Goal: Transaction & Acquisition: Purchase product/service

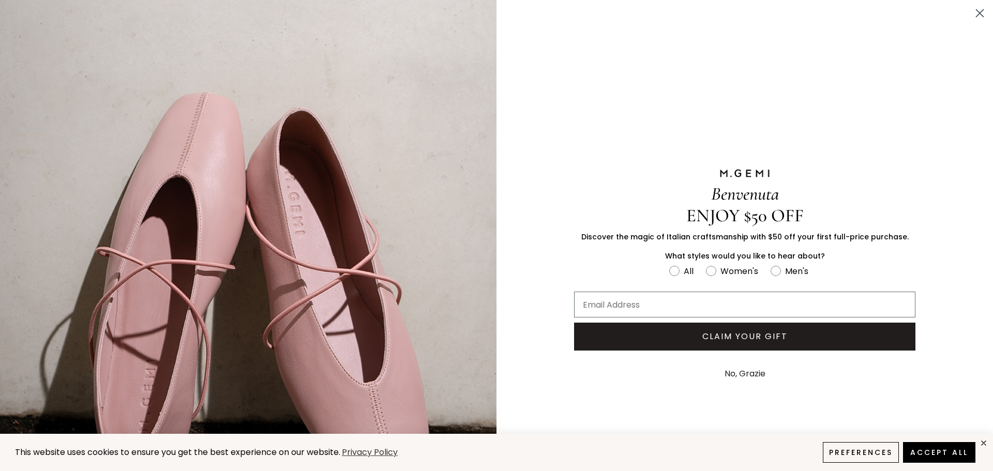
type input "[PERSON_NAME][EMAIL_ADDRESS][DOMAIN_NAME]"
click at [756, 372] on button "No, Grazie" at bounding box center [744, 374] width 51 height 26
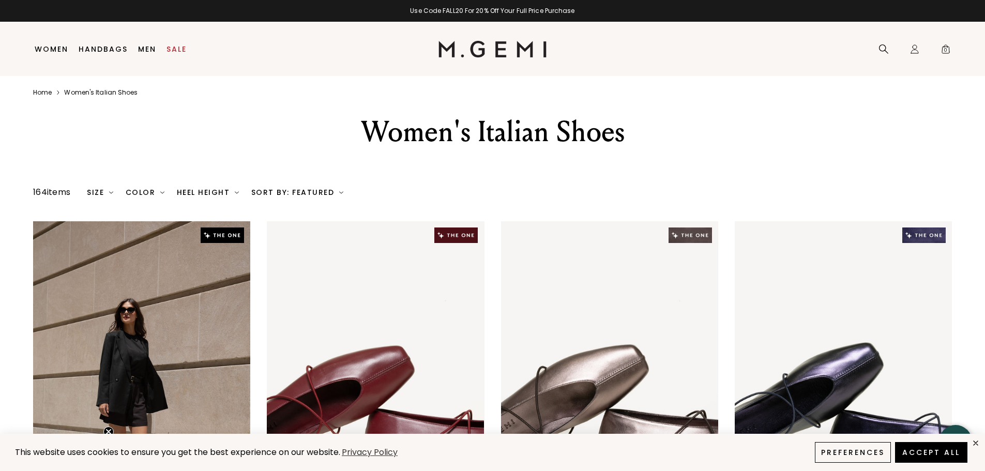
click at [100, 190] on div "Size" at bounding box center [100, 192] width 26 height 8
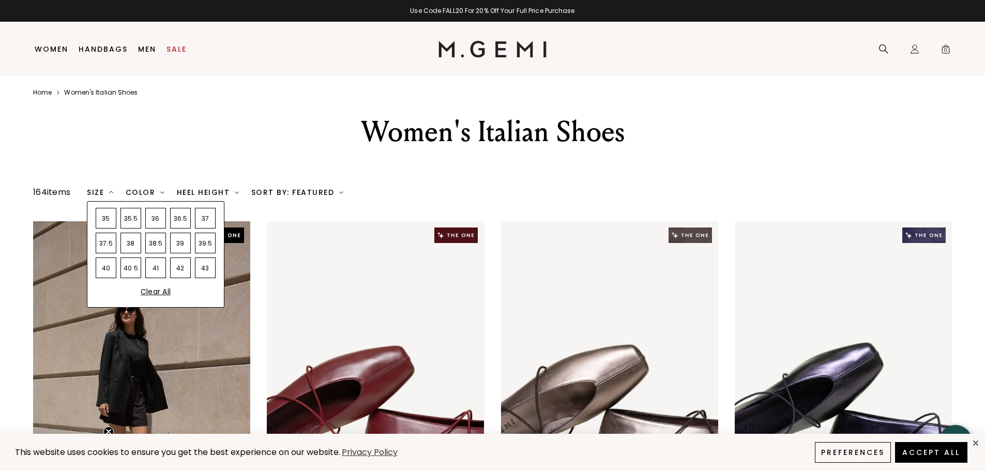
click at [135, 248] on div "38" at bounding box center [130, 243] width 21 height 21
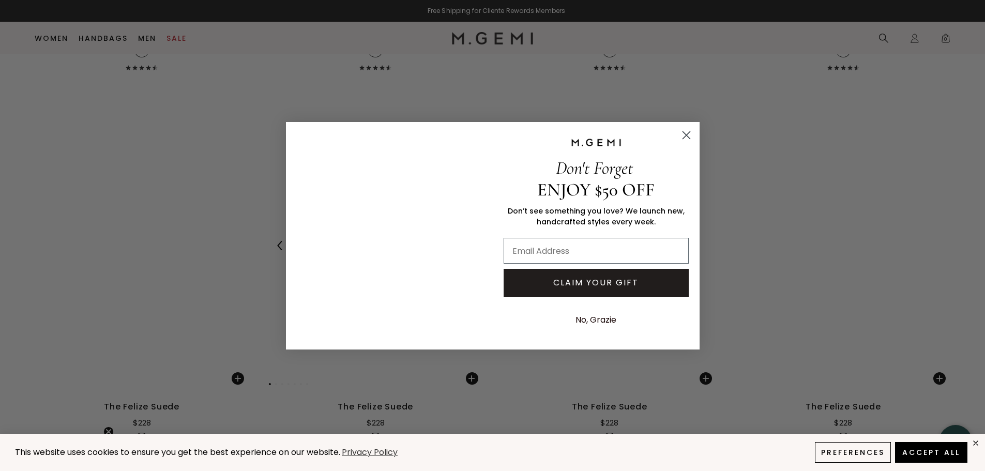
scroll to position [2477, 0]
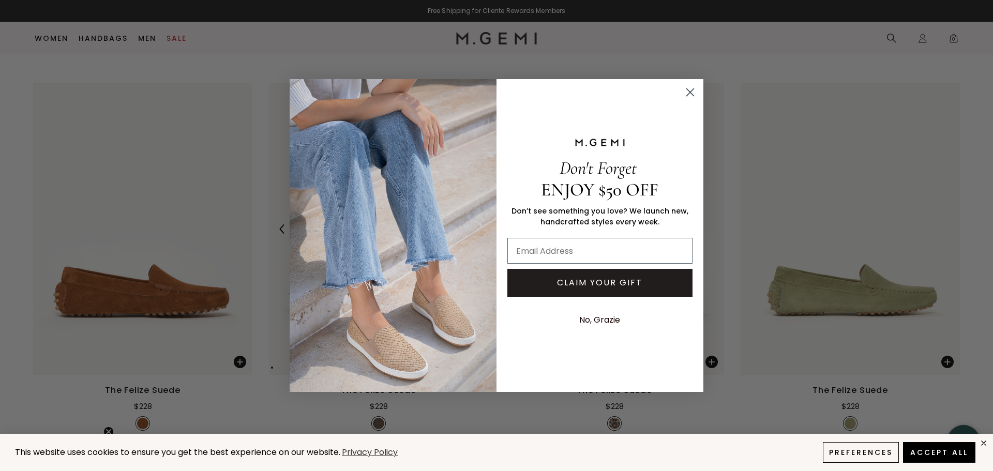
type input "[PERSON_NAME][EMAIL_ADDRESS][DOMAIN_NAME]"
click at [690, 96] on circle "Close dialog" at bounding box center [689, 92] width 17 height 17
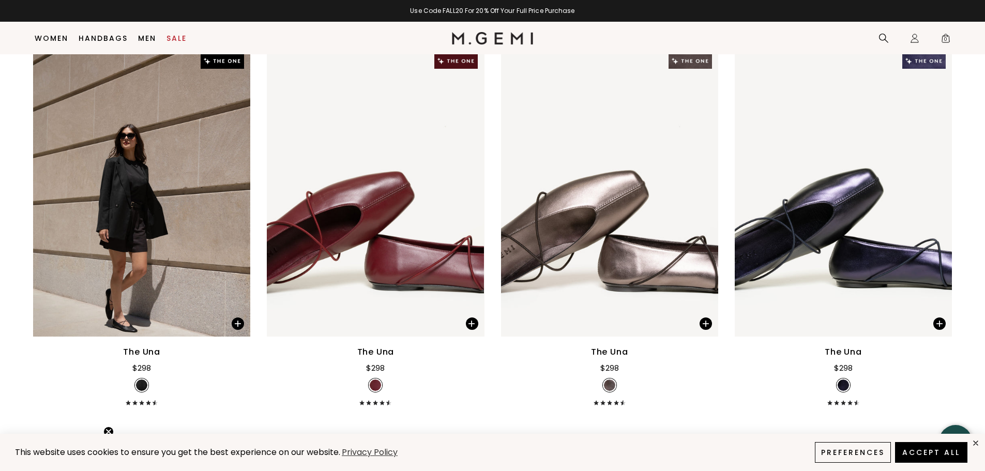
scroll to position [0, 0]
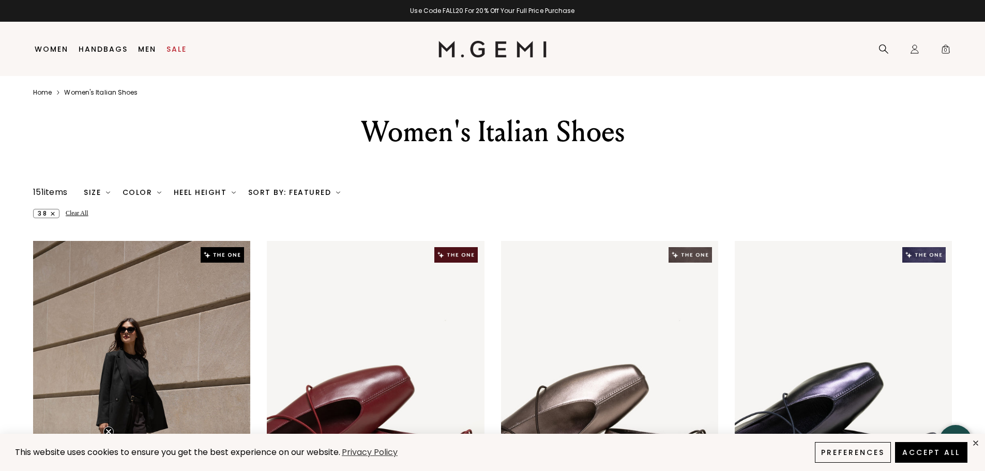
click at [199, 191] on div "Heel Height" at bounding box center [205, 192] width 62 height 8
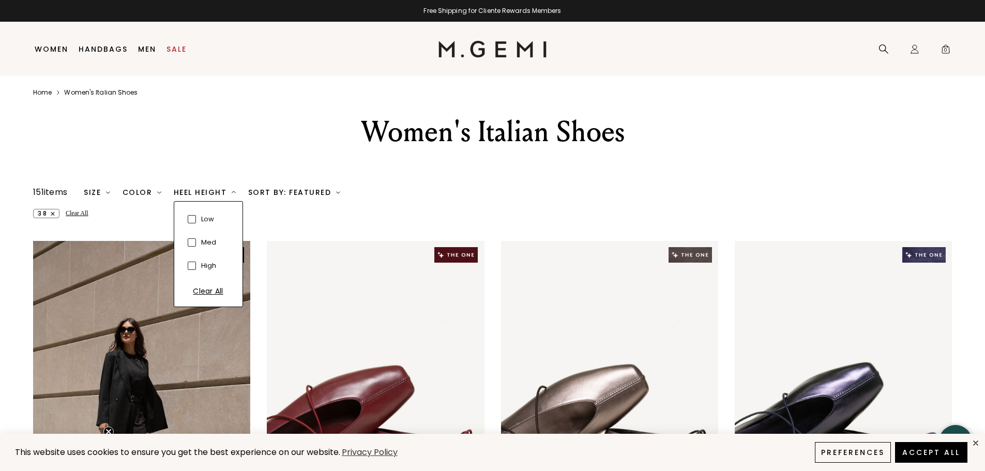
click at [191, 241] on span at bounding box center [192, 242] width 8 height 8
checkbox input "true"
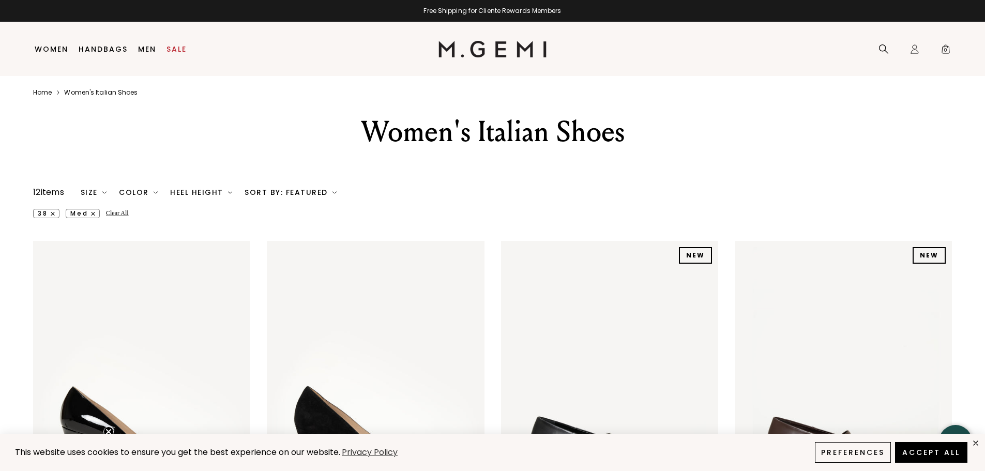
click at [92, 191] on div "Size" at bounding box center [94, 192] width 26 height 8
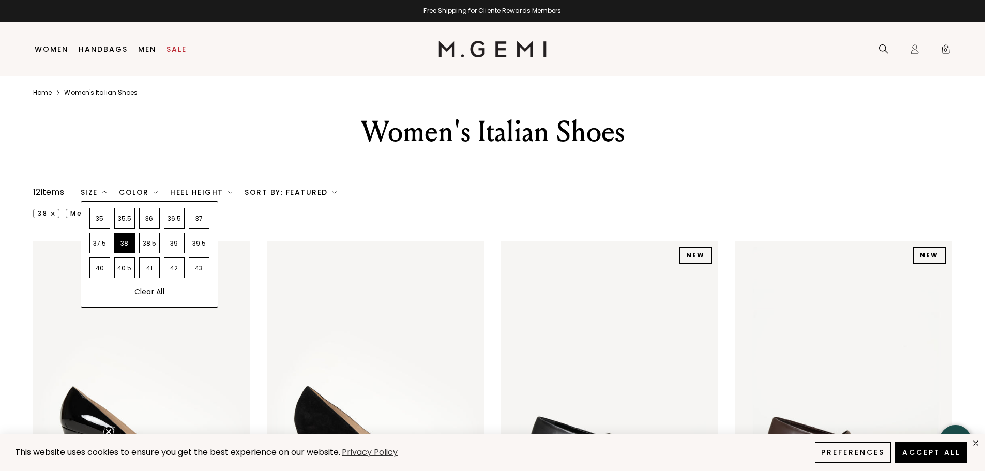
click at [151, 244] on div "38.5" at bounding box center [149, 243] width 21 height 21
click at [132, 246] on div "38" at bounding box center [124, 243] width 21 height 21
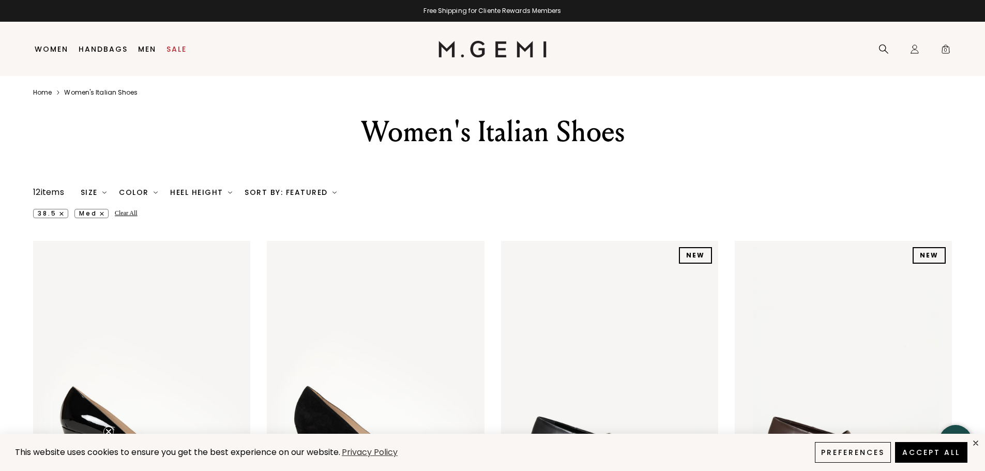
click at [287, 216] on div "38.5 med Clear All" at bounding box center [492, 213] width 919 height 9
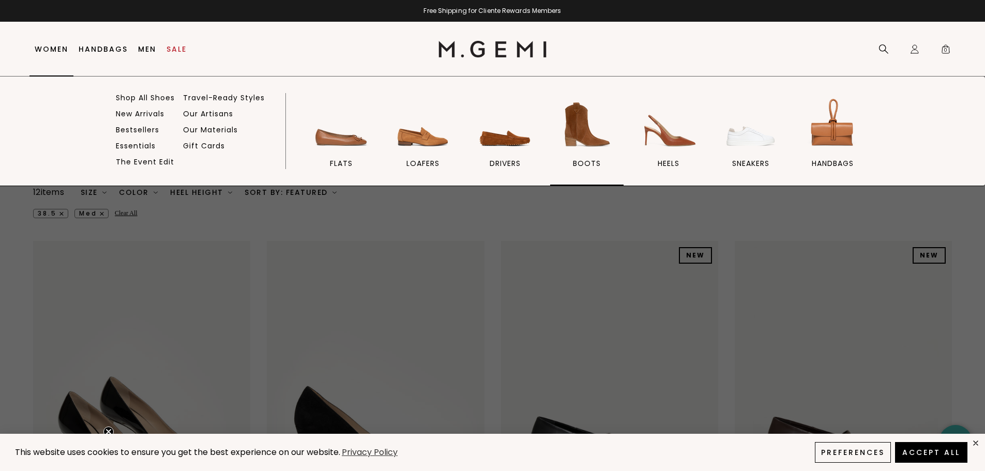
click at [574, 132] on img at bounding box center [587, 125] width 58 height 58
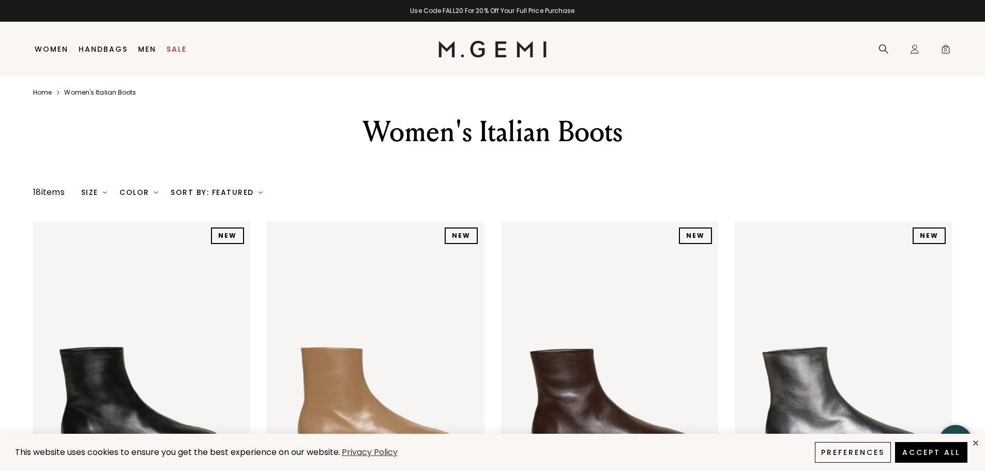
type input "[PERSON_NAME][EMAIL_ADDRESS][DOMAIN_NAME]"
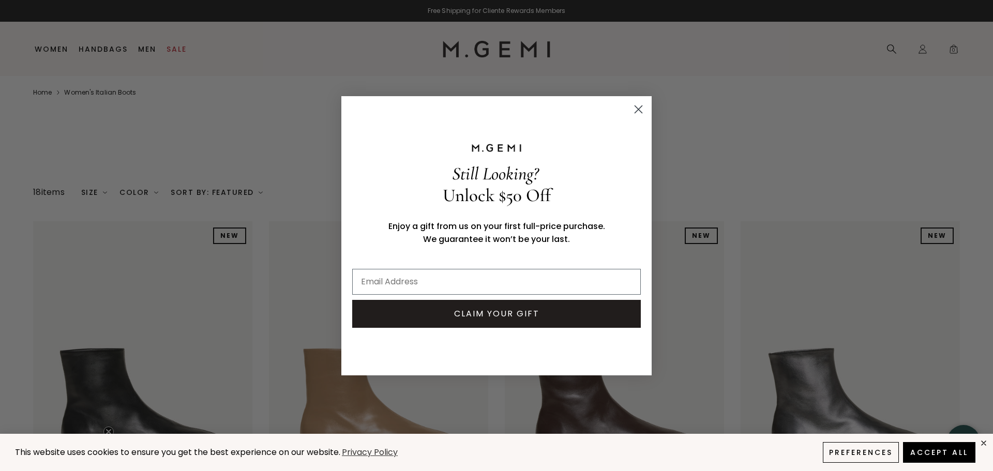
type input "[PERSON_NAME][EMAIL_ADDRESS][DOMAIN_NAME]"
click at [641, 107] on icon "Close dialog" at bounding box center [638, 108] width 7 height 7
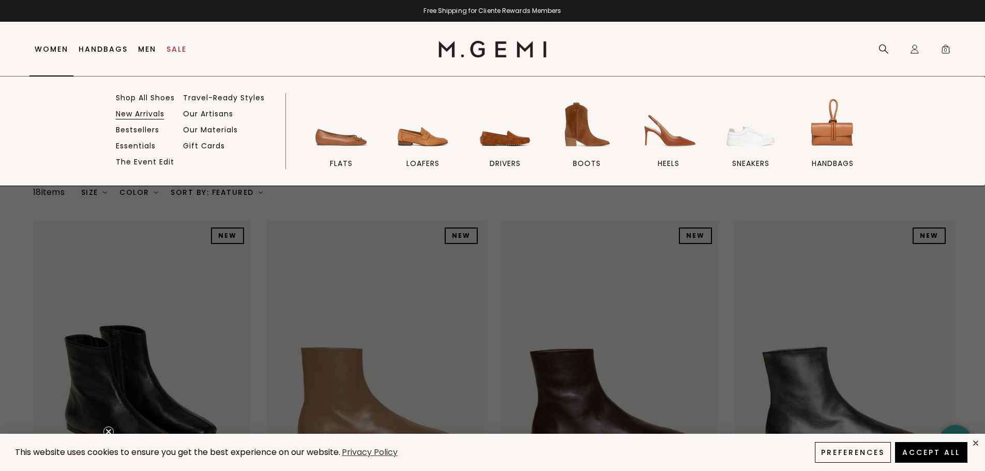
click at [137, 114] on link "New Arrivals" at bounding box center [140, 113] width 49 height 9
